Goal: Transaction & Acquisition: Book appointment/travel/reservation

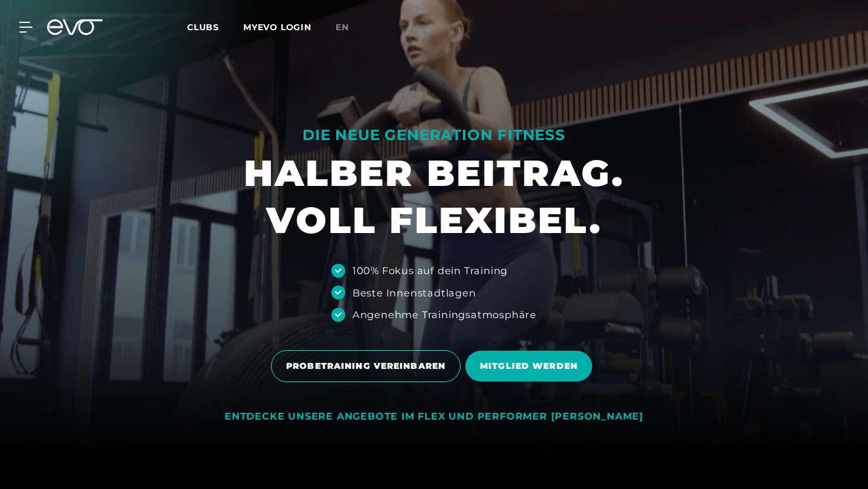
click at [328, 374] on span "PROBETRAINING VEREINBAREN" at bounding box center [366, 366] width 190 height 32
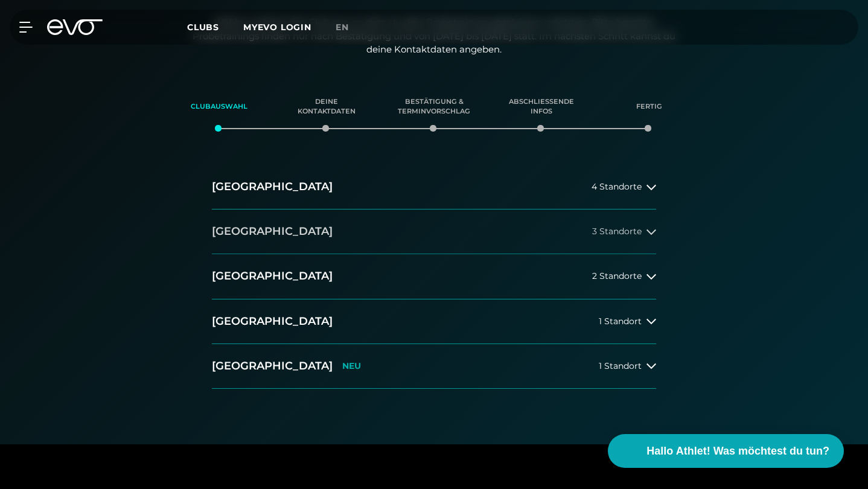
scroll to position [235, 0]
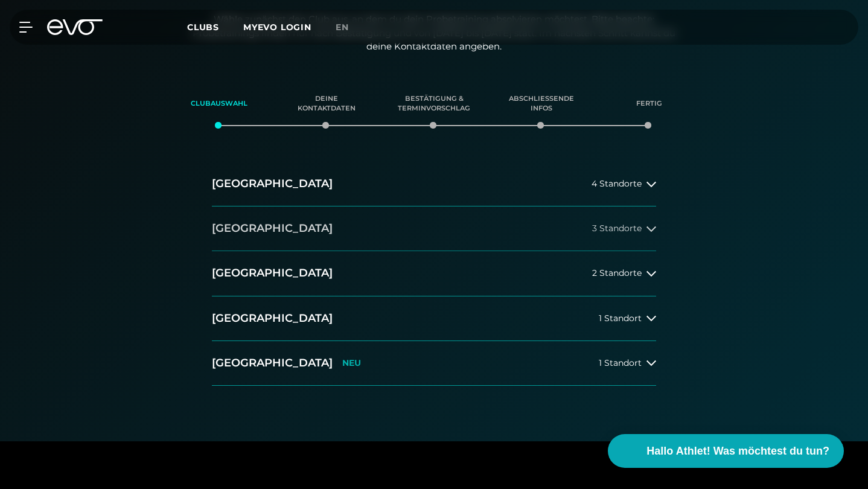
click at [630, 233] on button "[GEOGRAPHIC_DATA] 3 Standorte" at bounding box center [434, 228] width 444 height 45
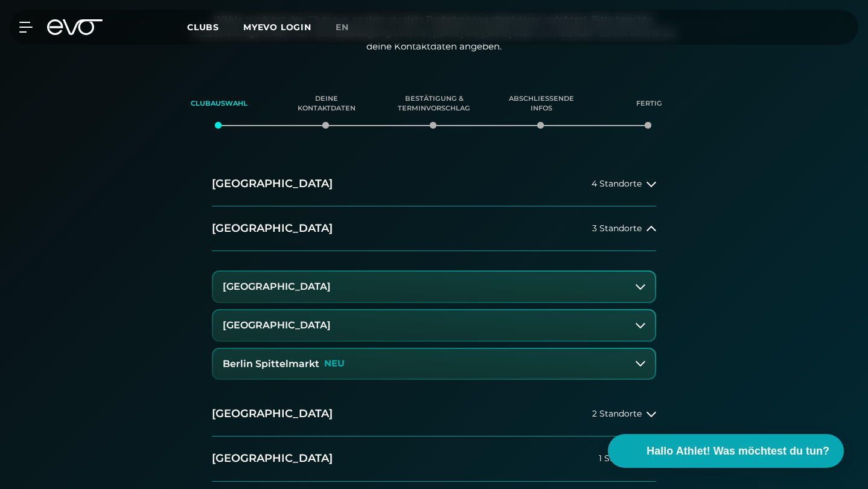
click at [537, 319] on button "[GEOGRAPHIC_DATA]" at bounding box center [434, 325] width 442 height 30
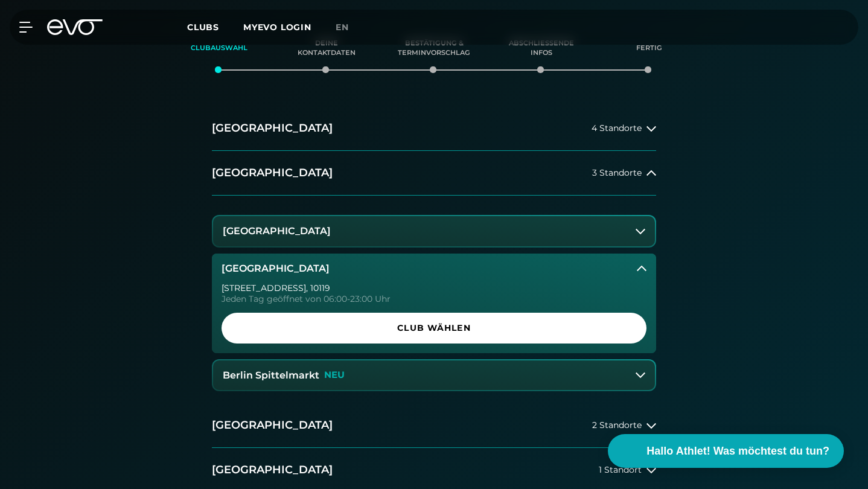
scroll to position [293, 0]
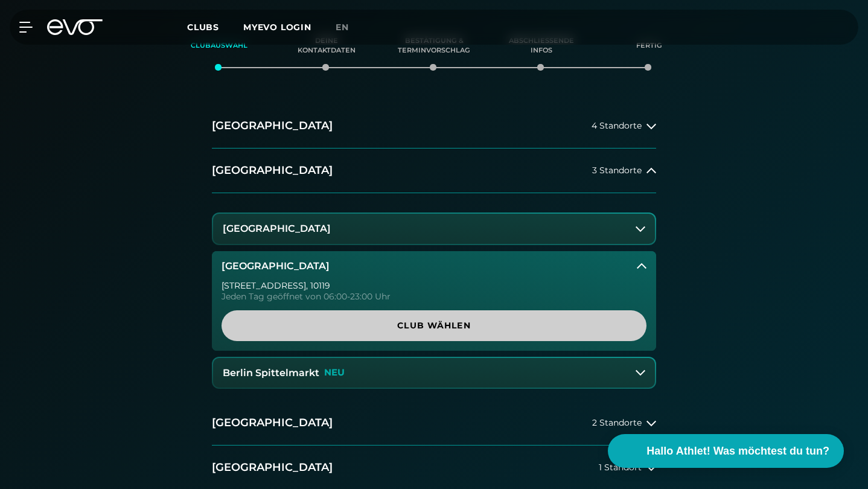
click at [481, 315] on span "Club wählen" at bounding box center [434, 325] width 425 height 31
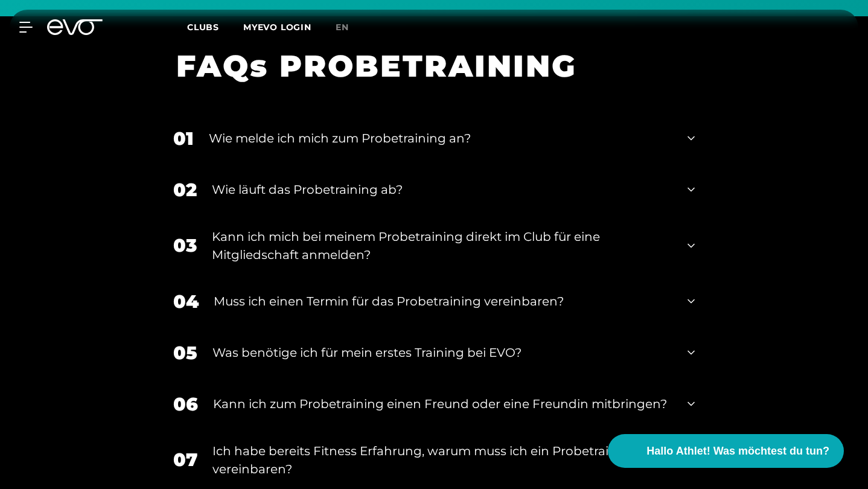
scroll to position [1214, 0]
click at [463, 132] on div "Wie melde ich mich zum Probetraining an?" at bounding box center [441, 138] width 464 height 18
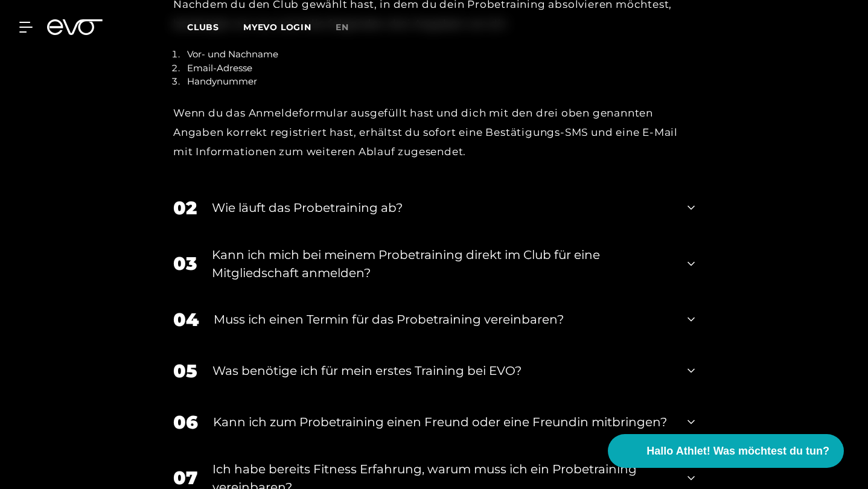
scroll to position [1406, 0]
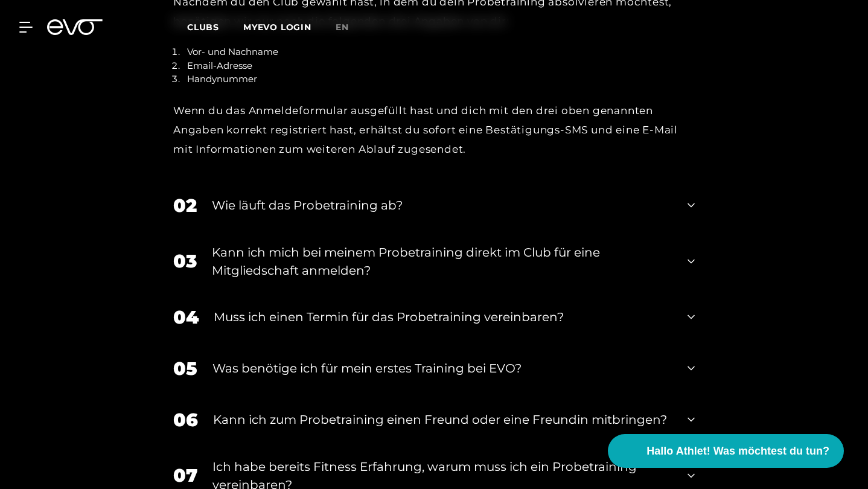
click at [416, 205] on div "Wie läuft das Probetraining ab?" at bounding box center [442, 205] width 461 height 18
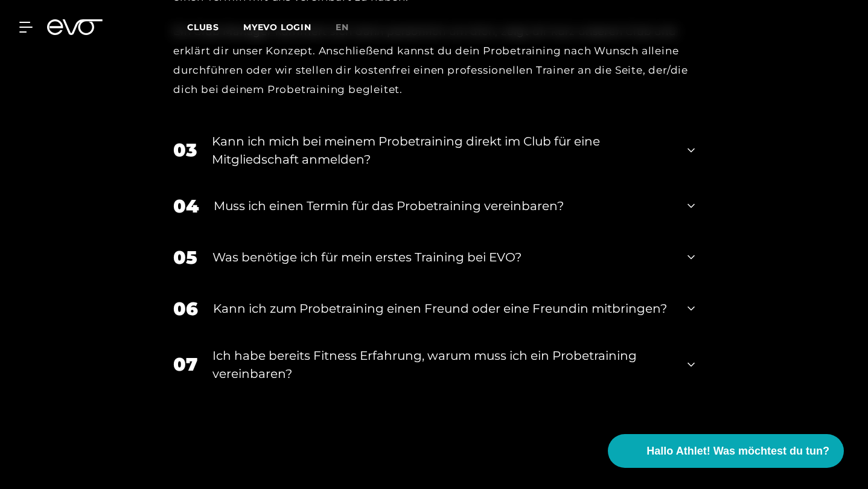
scroll to position [1722, 0]
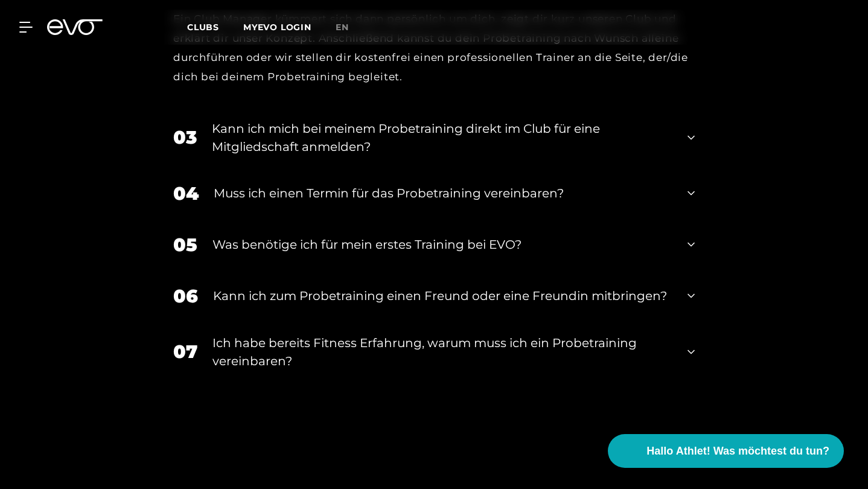
click at [508, 120] on div "Kann ich mich bei meinem Probetraining direkt im Club für eine Mitgliedschaft a…" at bounding box center [442, 138] width 461 height 36
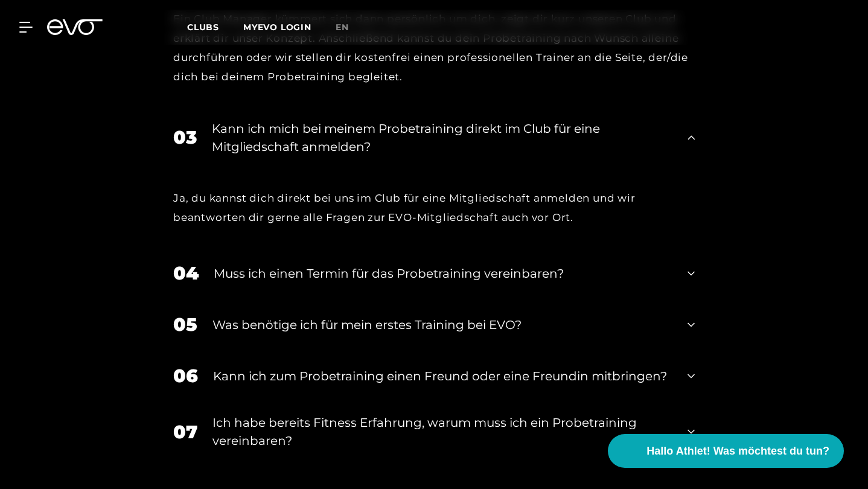
click at [433, 266] on div "Muss ich einen Termin für das Probetraining vereinbaren?" at bounding box center [443, 273] width 459 height 18
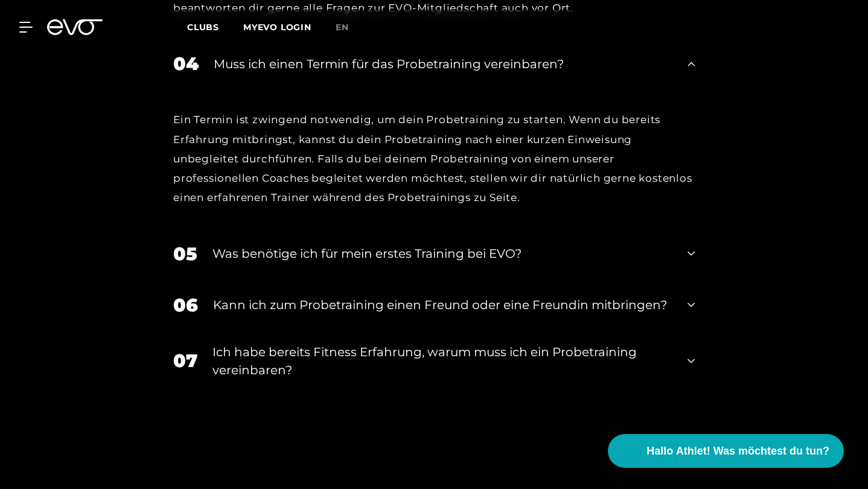
scroll to position [1943, 0]
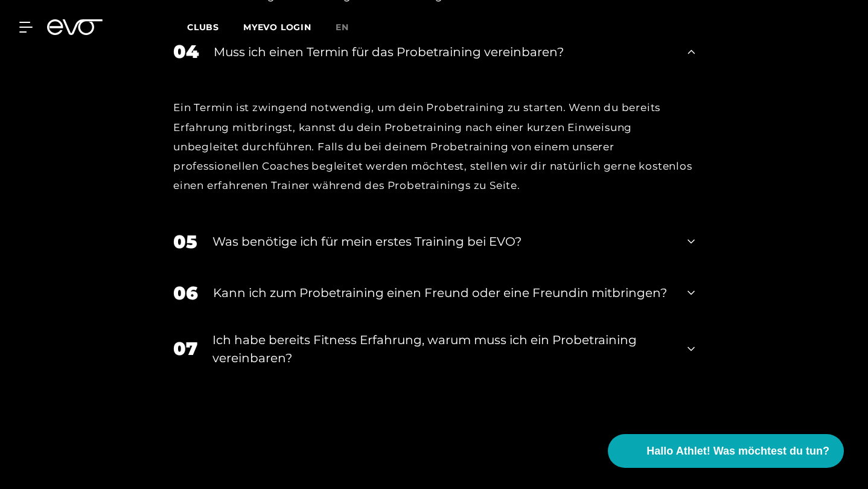
click at [445, 237] on div "Was benötige ich für mein erstes Training bei EVO?" at bounding box center [442, 241] width 460 height 18
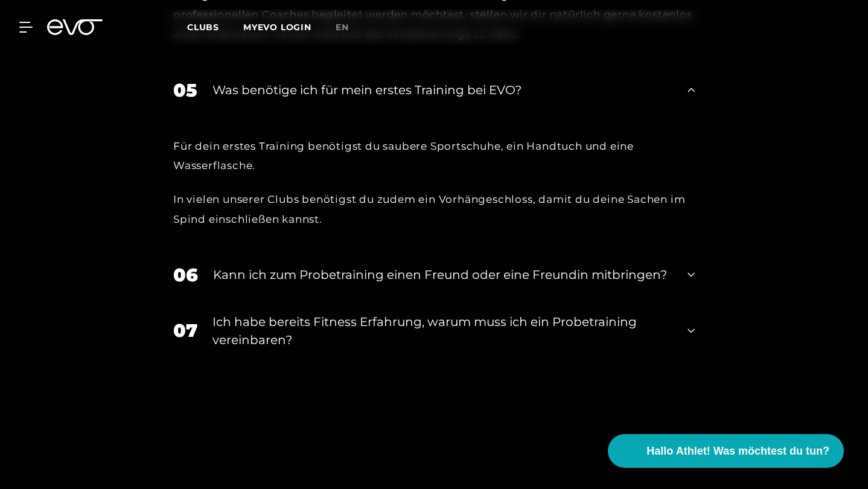
scroll to position [2096, 0]
click at [452, 265] on div "Kann ich zum Probetraining einen Freund oder eine Freundin mitbringen?" at bounding box center [442, 274] width 459 height 18
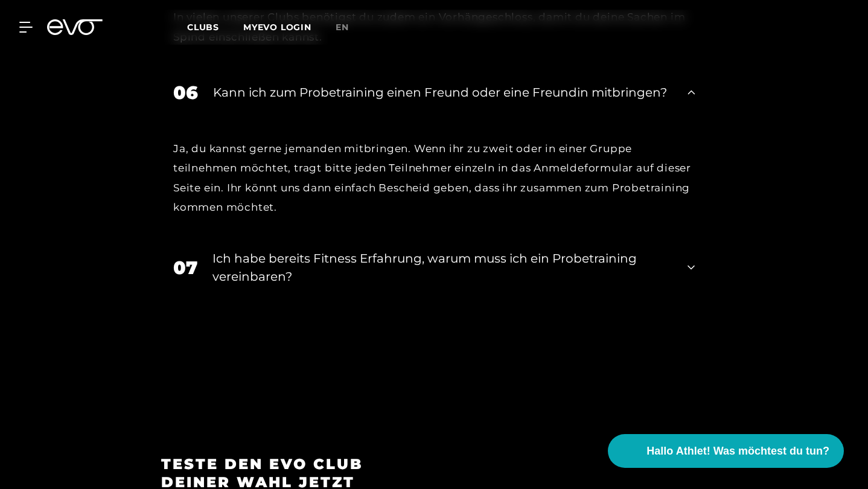
scroll to position [2278, 0]
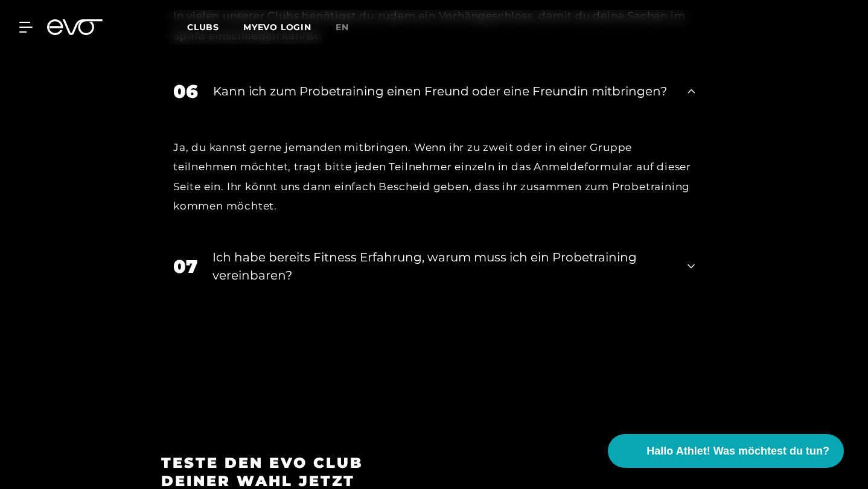
click at [458, 248] on div "Ich habe bereits Fitness Erfahrung, warum muss ich ein Probetraining vereinbare…" at bounding box center [442, 266] width 460 height 36
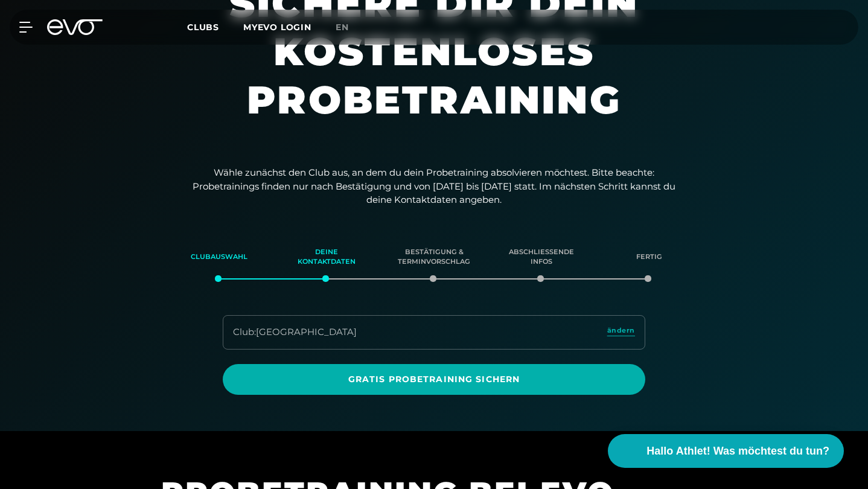
scroll to position [84, 0]
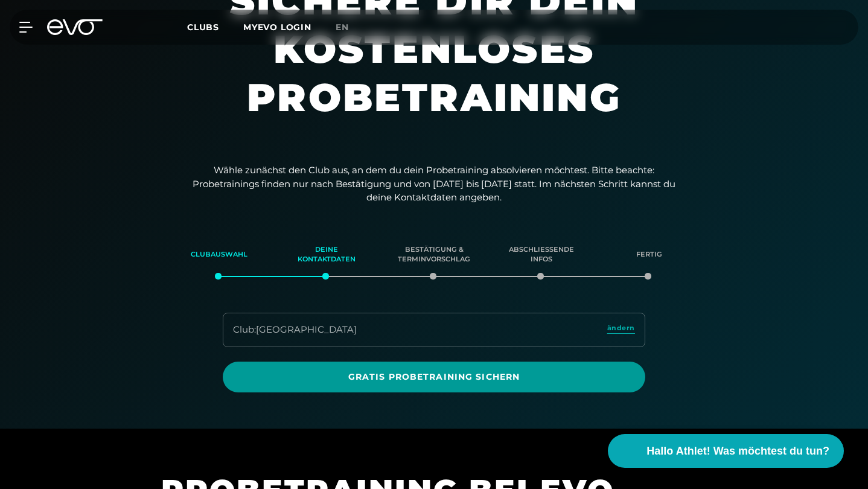
click at [441, 377] on span "Gratis Probetraining sichern" at bounding box center [434, 377] width 394 height 13
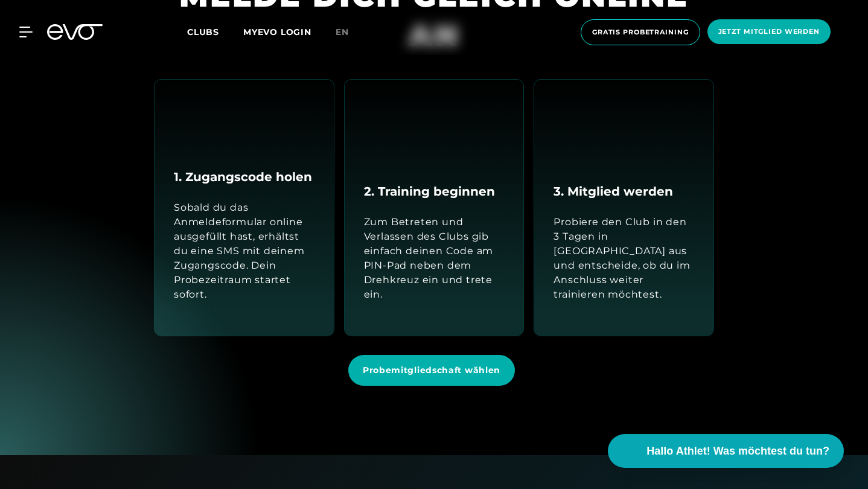
scroll to position [1226, 0]
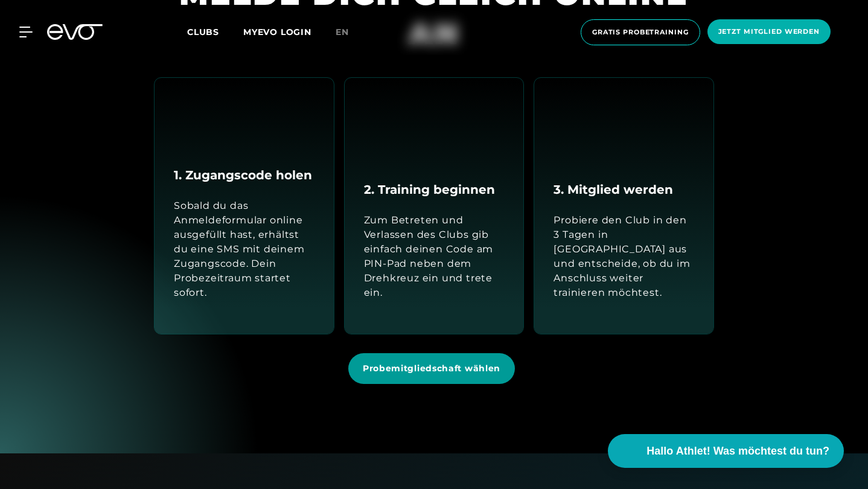
click at [404, 354] on span "Probemitgliedschaft wählen" at bounding box center [431, 368] width 167 height 31
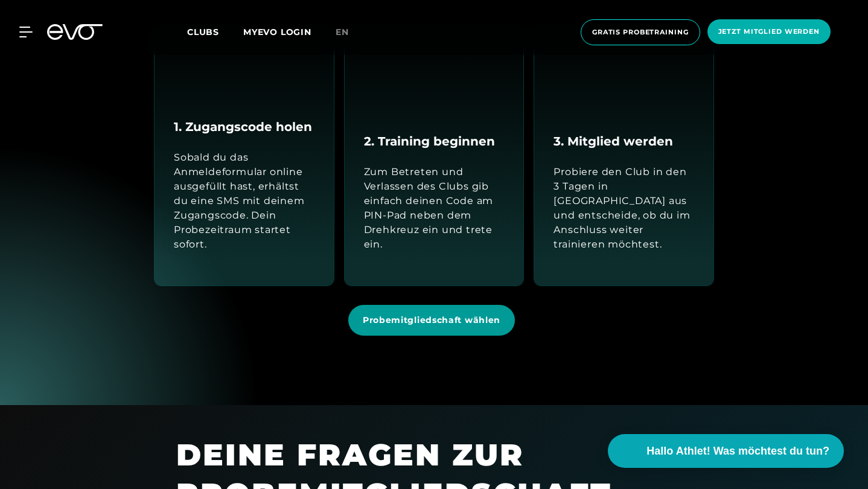
click at [434, 326] on span "Probemitgliedschaft wählen" at bounding box center [431, 320] width 167 height 31
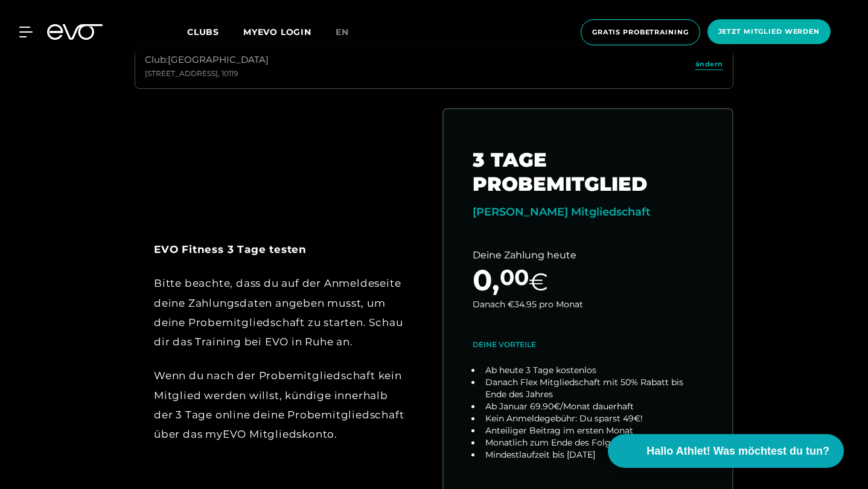
click at [339, 268] on div "EVO Fitness 3 Tage testen Bitte beachte, dass du auf der Anmeldeseite deine Zah…" at bounding box center [280, 342] width 252 height 205
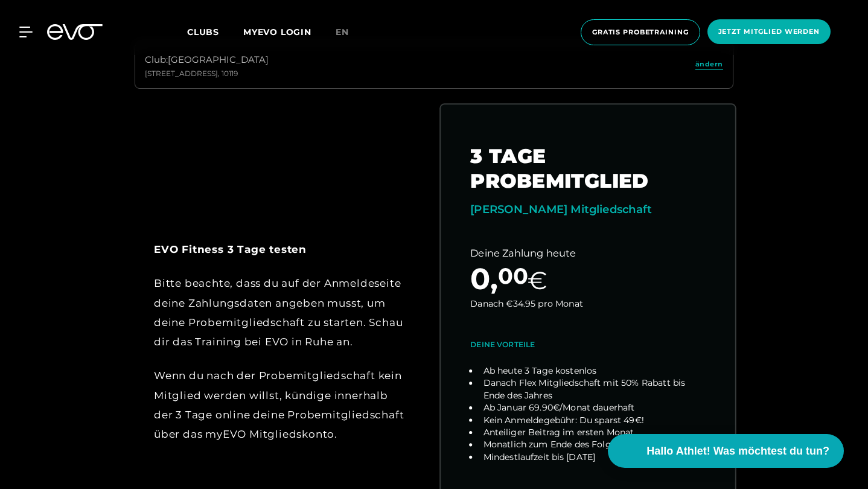
click at [535, 261] on link "choose plan" at bounding box center [588, 341] width 295 height 474
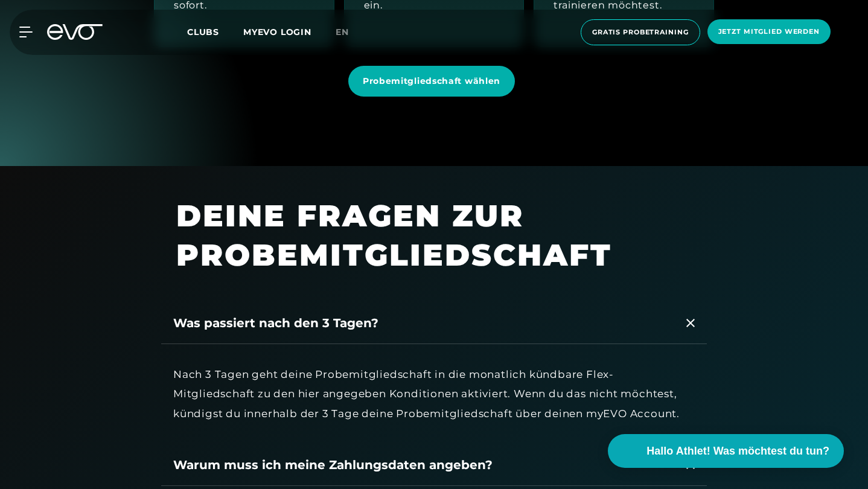
scroll to position [1079, 0]
